Goal: Task Accomplishment & Management: Complete application form

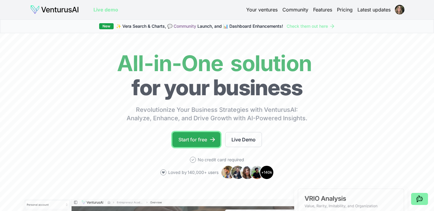
click at [192, 136] on link "Start for free" at bounding box center [196, 139] width 48 height 15
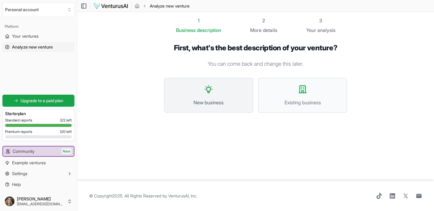
click at [234, 90] on button "New business" at bounding box center [208, 95] width 89 height 35
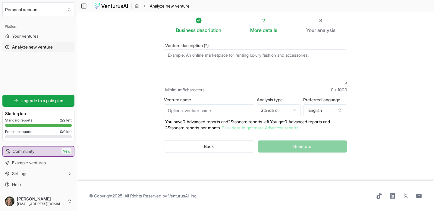
click at [232, 63] on textarea "Venture description (*)" at bounding box center [255, 67] width 183 height 36
paste textarea "I plan to a mobile app to request from other users to take a photo of you from …"
type textarea "I plan to a mobile app to request from other users to take a photo of you from …"
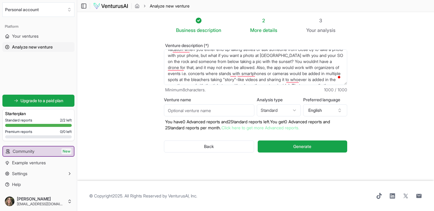
scroll to position [37, 0]
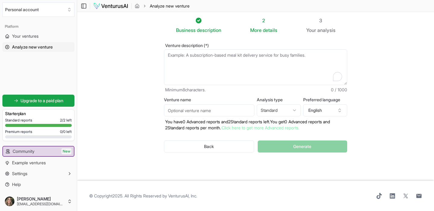
paste textarea "I plan to create a mobile app to request from other users to take a photo of yo…"
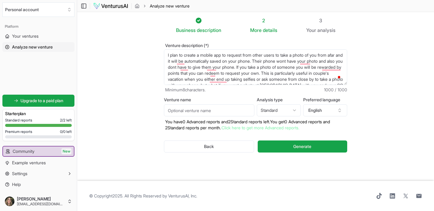
drag, startPoint x: 201, startPoint y: 55, endPoint x: 162, endPoint y: 54, distance: 39.2
click at [162, 54] on div "Venture description (*) I plan to create a mobile app to request from other use…" at bounding box center [255, 103] width 203 height 138
type textarea "A mobile app to request from other users to take a photo of you from afar and i…"
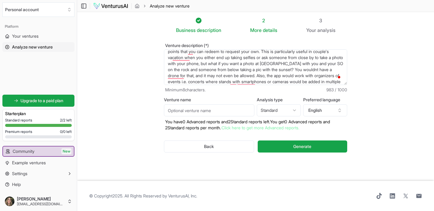
click at [286, 71] on textarea "A mobile app to request from other users to take a photo of you from afar and i…" at bounding box center [255, 67] width 183 height 36
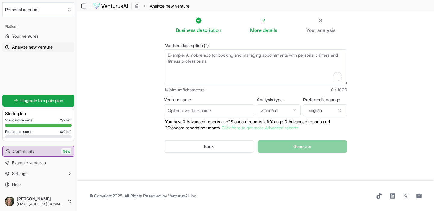
click at [250, 74] on textarea "Venture description (*)" at bounding box center [255, 67] width 183 height 36
paste textarea "* A mobile app that works as a remote camera, letting nearby people take a phot…"
type textarea "* A mobile app that works as a remote camera, letting nearby people take a phot…"
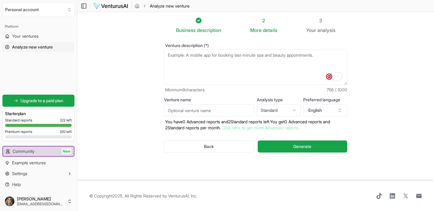
scroll to position [0, 0]
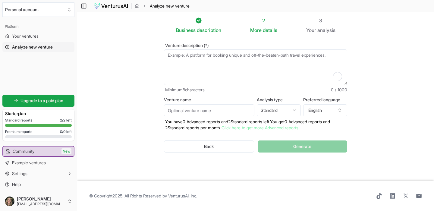
paste textarea "A mobile app to request from other users to take a photo of you from afar and i…"
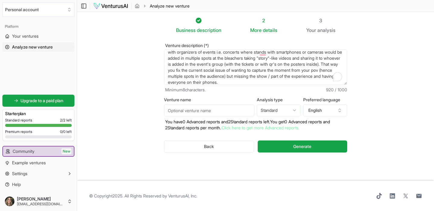
scroll to position [36, 0]
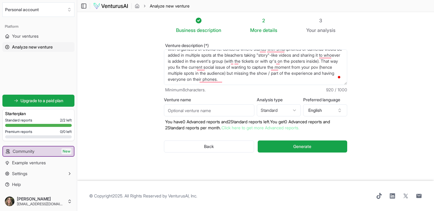
type textarea "A mobile app to request from other users to take a photo of you from afar and i…"
click at [243, 107] on input "Venture name" at bounding box center [209, 110] width 90 height 12
click at [265, 114] on html "We value your privacy We use cookies to enhance your browsing experience, serve…" at bounding box center [217, 105] width 434 height 211
click at [291, 109] on html "We value your privacy We use cookies to enhance your browsing experience, serve…" at bounding box center [217, 105] width 434 height 211
select select "standard"
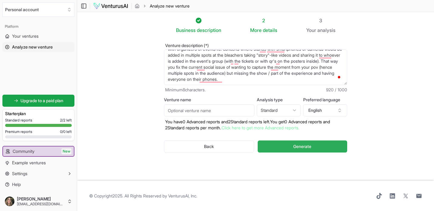
click at [292, 147] on button "Generate" at bounding box center [303, 147] width 90 height 12
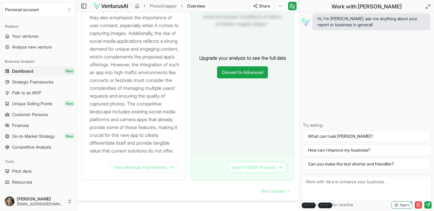
scroll to position [811, 0]
